Goal: Task Accomplishment & Management: Use online tool/utility

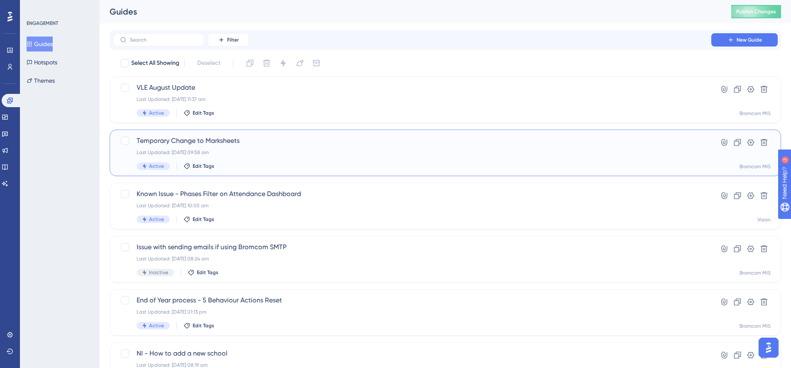
click at [210, 142] on span "Temporary Change to Marksheets" at bounding box center [412, 141] width 551 height 10
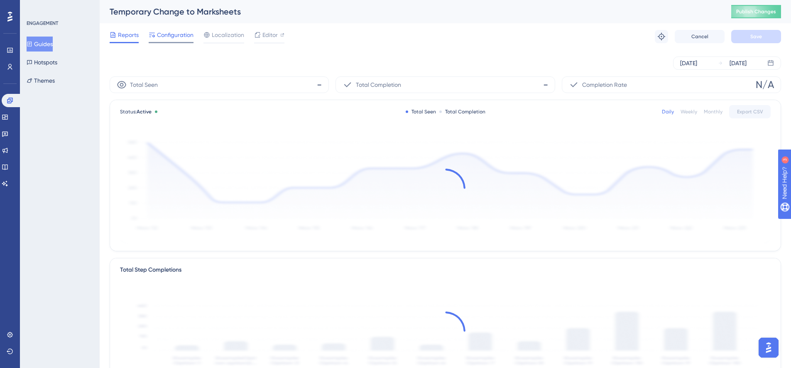
click at [186, 38] on span "Configuration" at bounding box center [175, 35] width 37 height 10
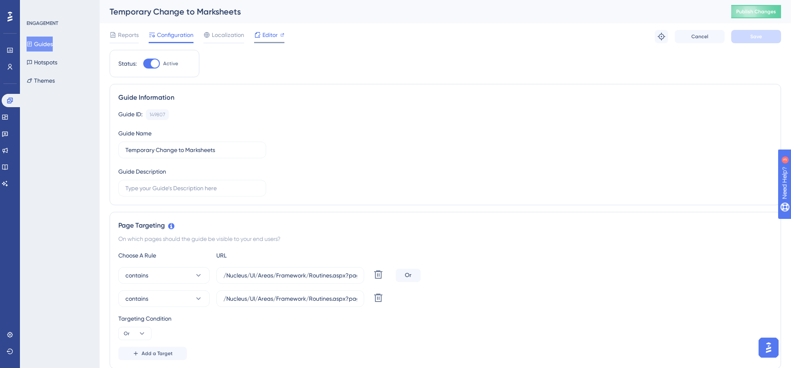
click at [271, 36] on span "Editor" at bounding box center [269, 35] width 15 height 10
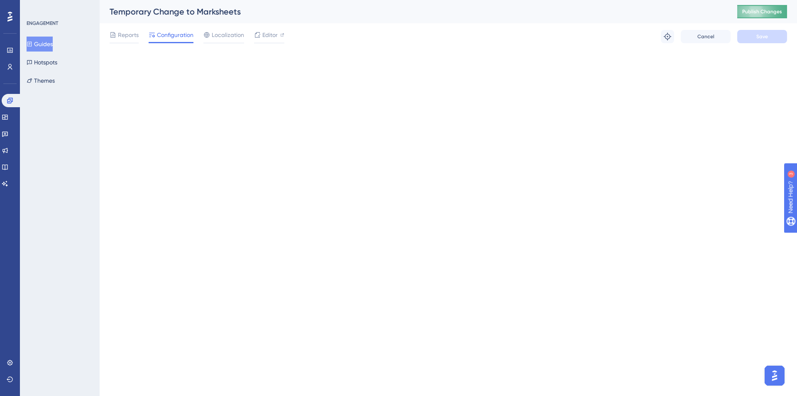
click at [777, 12] on span "Publish Changes" at bounding box center [762, 11] width 40 height 7
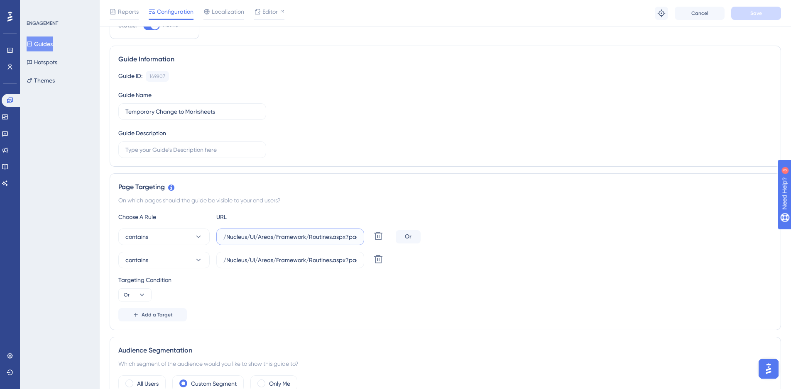
scroll to position [0, 46]
drag, startPoint x: 276, startPoint y: 236, endPoint x: 407, endPoint y: 240, distance: 130.8
click at [407, 240] on div "contains /Nucleus/UI/Areas/Framework/Routines.aspx?page=ASMMARKLST Delete Or" at bounding box center [445, 237] width 654 height 17
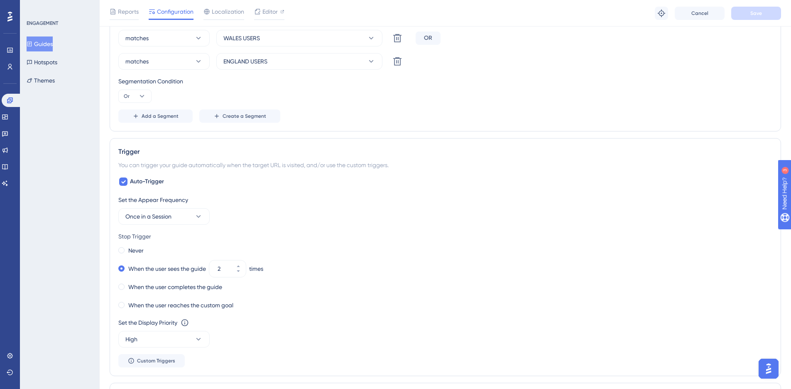
scroll to position [415, 0]
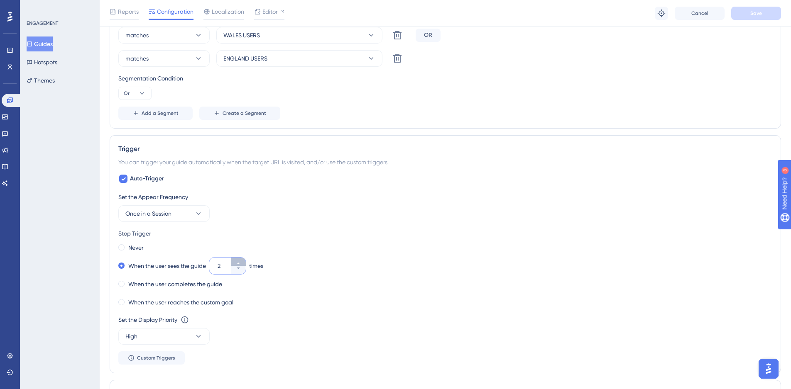
click at [241, 263] on icon at bounding box center [238, 263] width 5 height 5
type input "3"
click at [757, 13] on span "Save" at bounding box center [756, 13] width 12 height 7
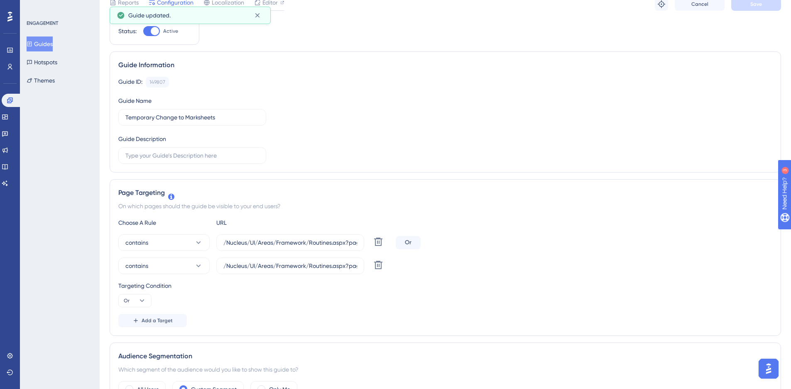
scroll to position [0, 0]
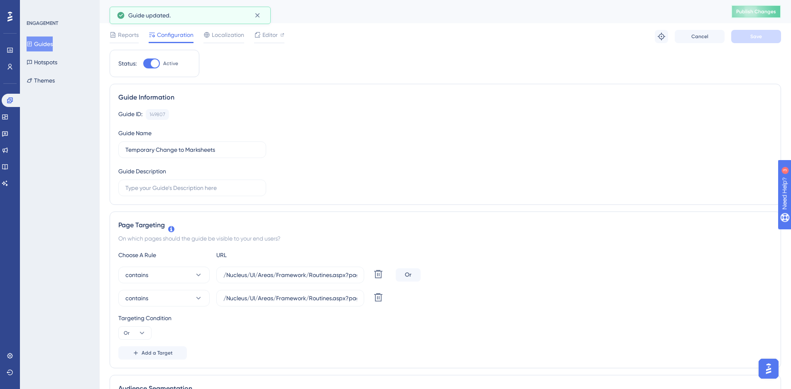
click at [762, 11] on span "Publish Changes" at bounding box center [756, 11] width 40 height 7
drag, startPoint x: 47, startPoint y: 41, endPoint x: 57, endPoint y: 44, distance: 10.8
click at [47, 41] on button "Guides" at bounding box center [40, 44] width 26 height 15
